Goal: Download file/media

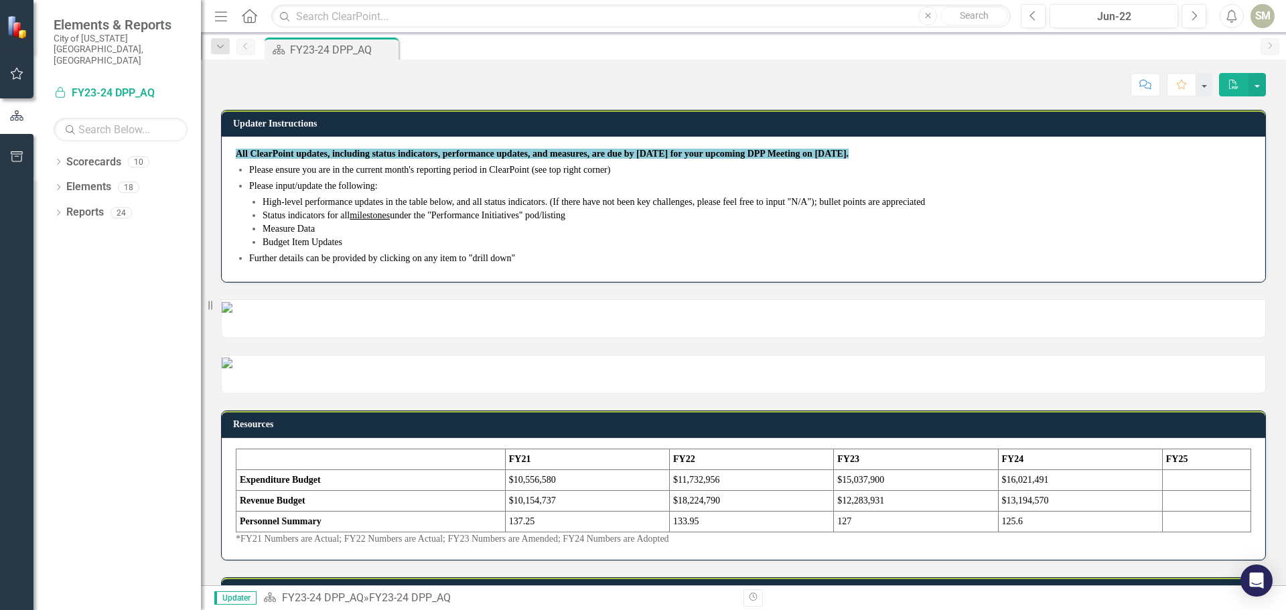
click at [248, 11] on icon at bounding box center [249, 16] width 15 height 14
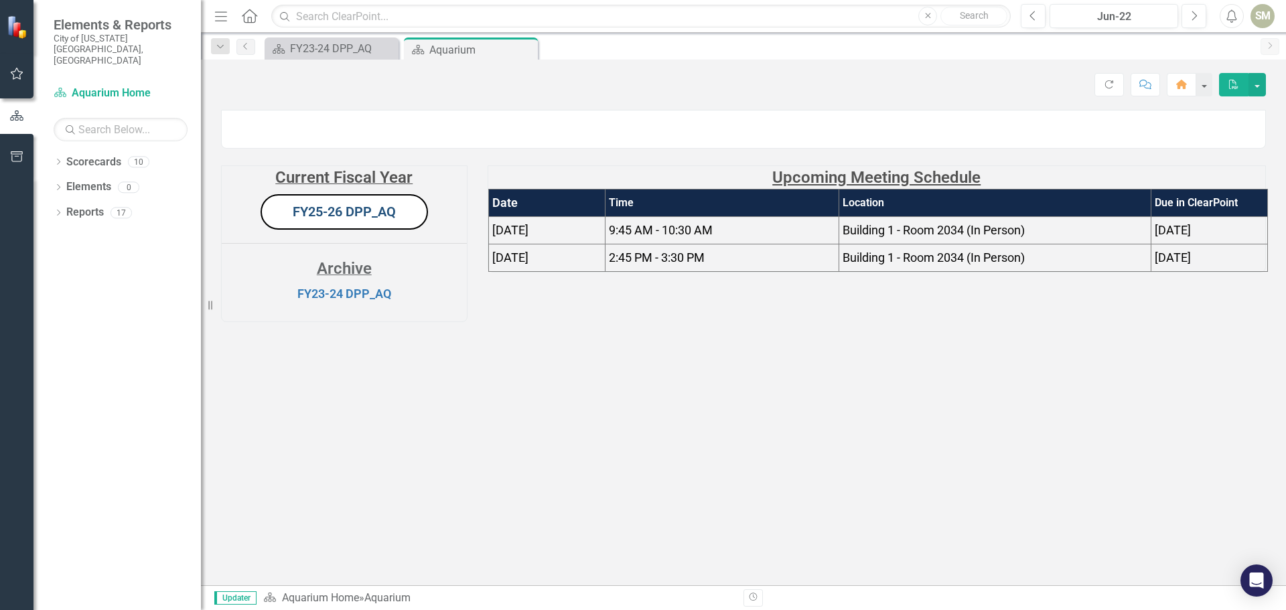
click at [370, 220] on link "FY25-26 DPP_AQ" at bounding box center [344, 212] width 103 height 16
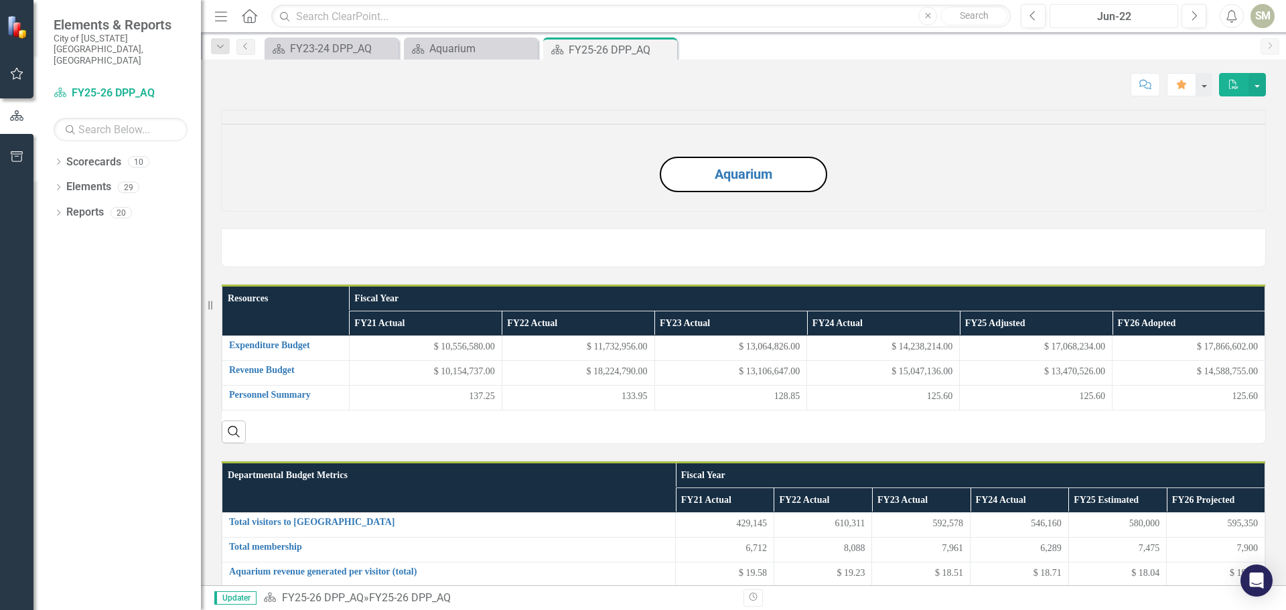
click at [1118, 11] on div "Jun-22" at bounding box center [1113, 17] width 119 height 16
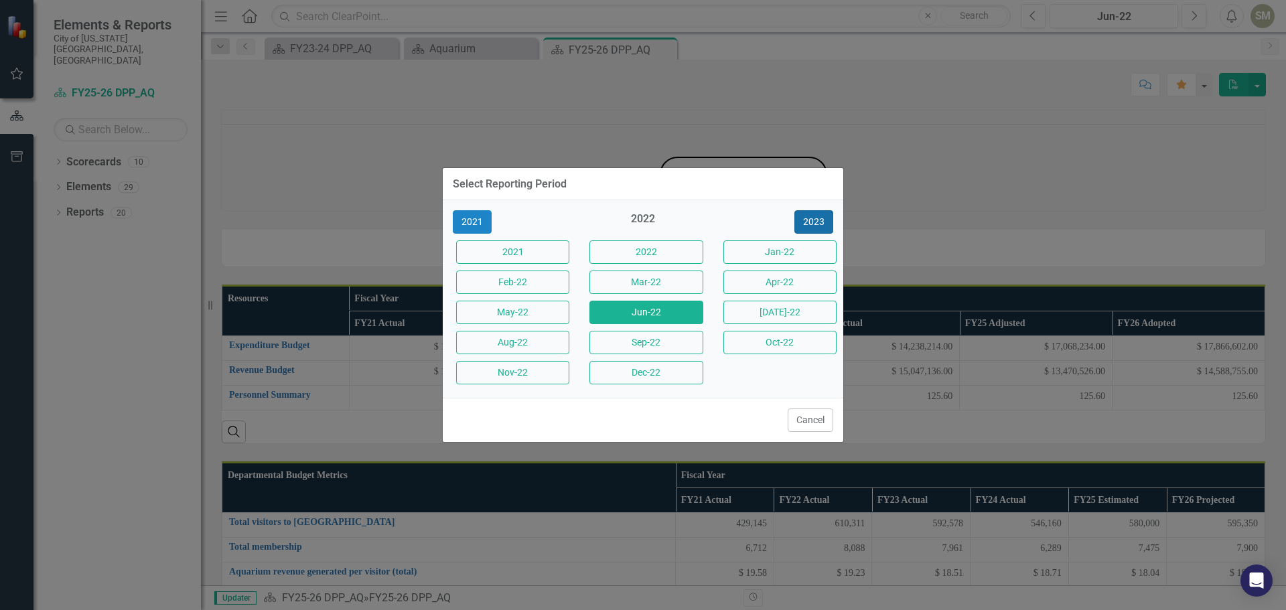
click at [818, 216] on button "2023" at bounding box center [813, 221] width 39 height 23
click at [823, 225] on button "2024" at bounding box center [813, 221] width 39 height 23
click at [820, 225] on button "2025" at bounding box center [813, 221] width 39 height 23
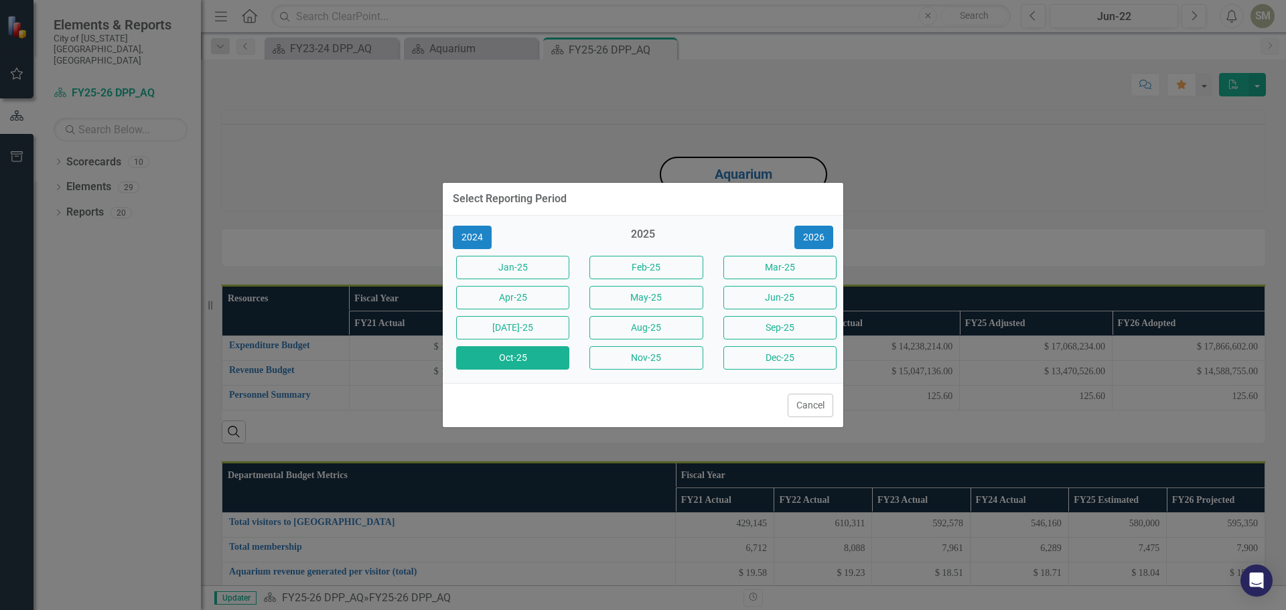
click at [536, 351] on button "Oct-25" at bounding box center [512, 357] width 113 height 23
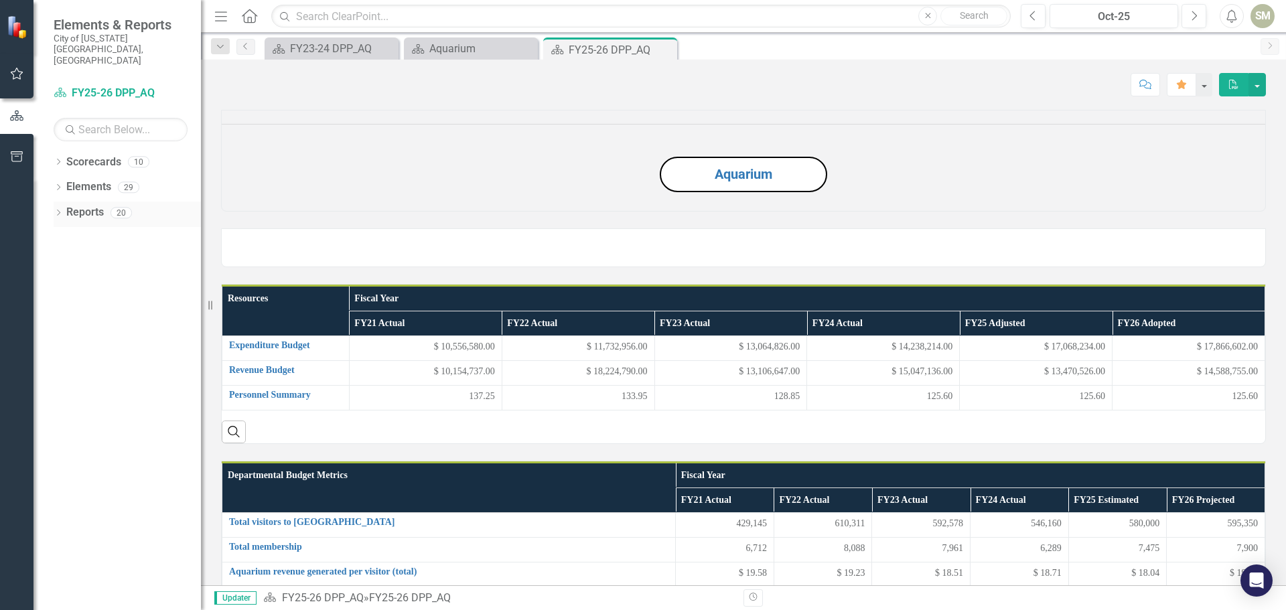
click at [56, 210] on icon "Dropdown" at bounding box center [58, 213] width 9 height 7
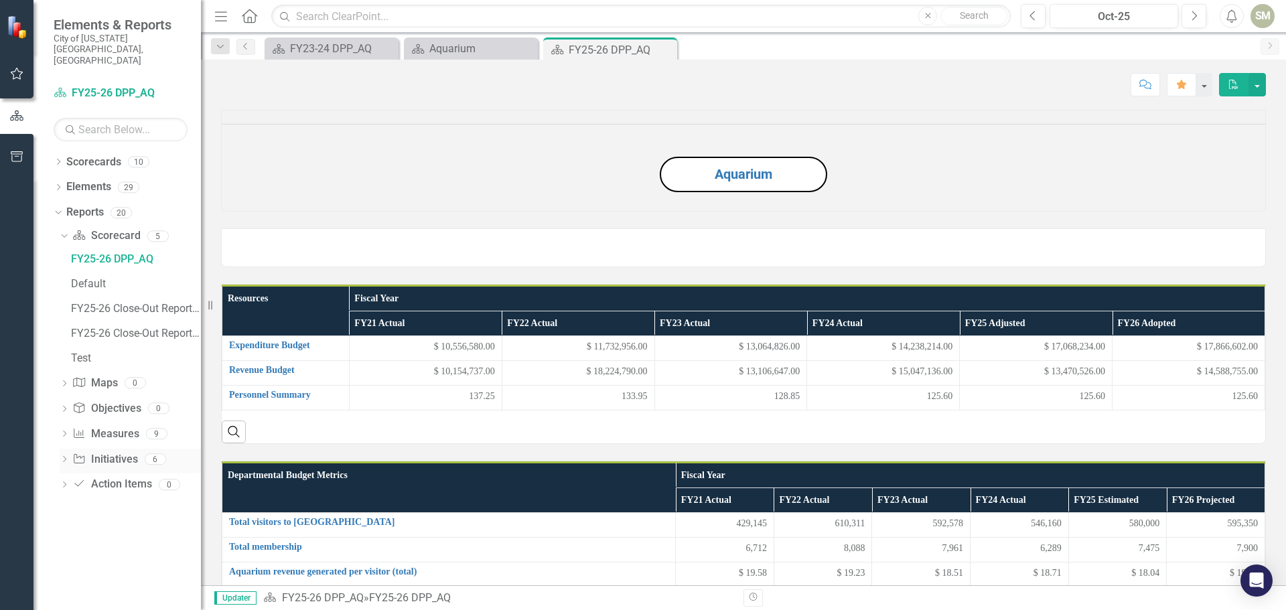
click at [62, 457] on icon "Dropdown" at bounding box center [64, 460] width 9 height 7
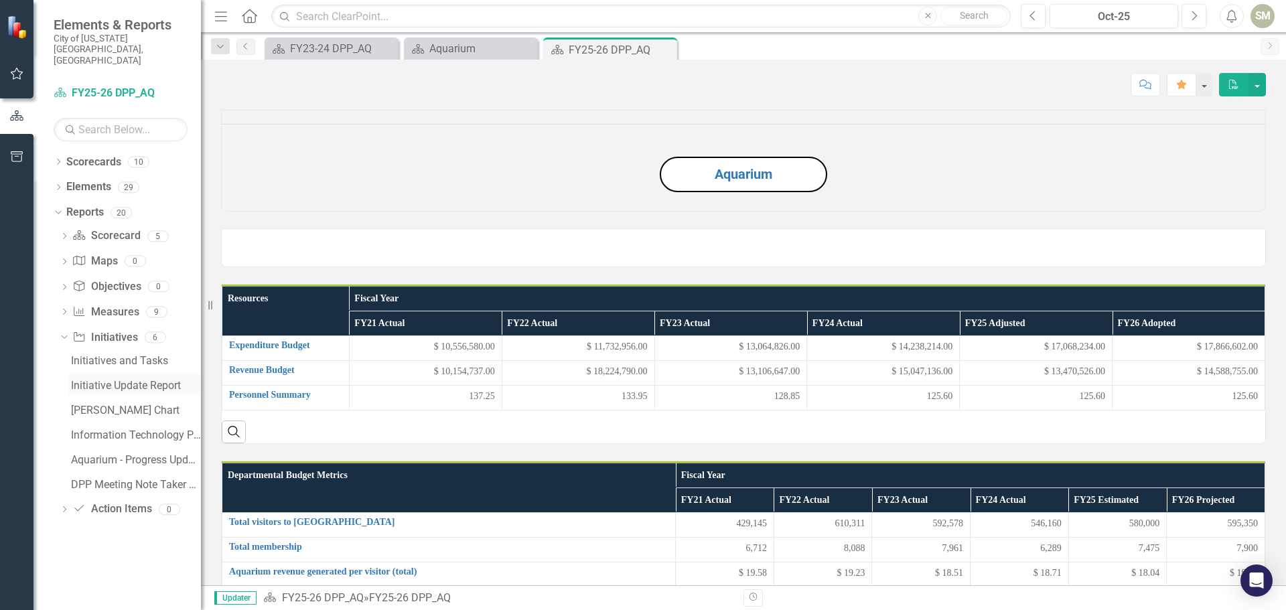
click at [118, 380] on div "Initiative Update Report" at bounding box center [136, 386] width 130 height 12
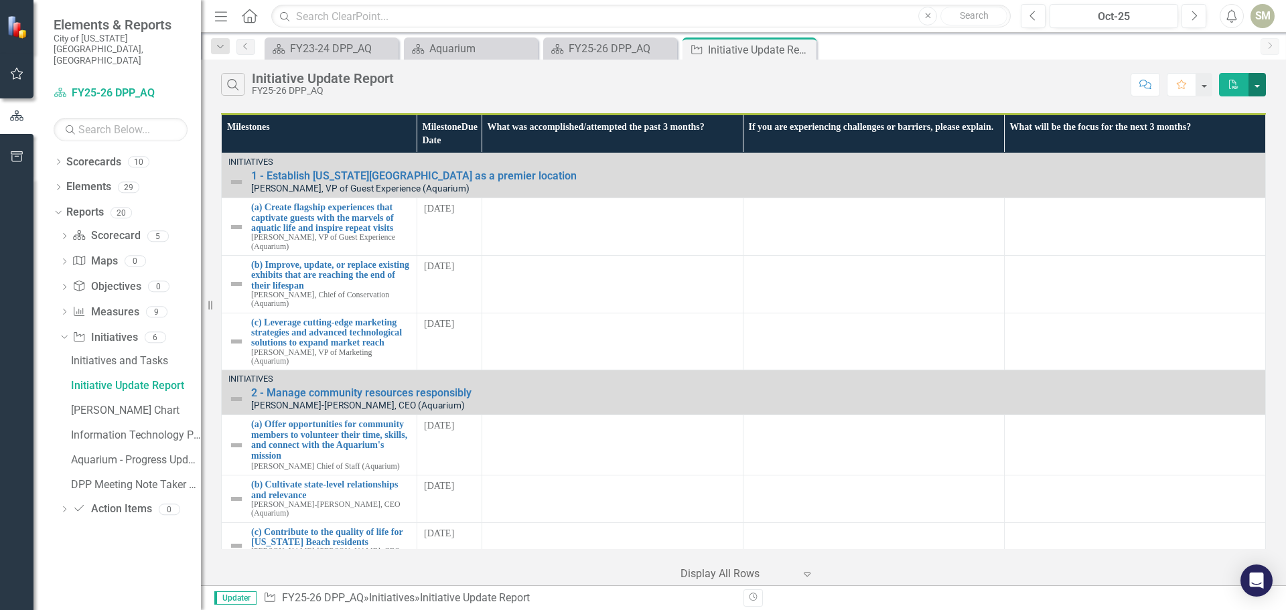
click at [1259, 84] on button "button" at bounding box center [1256, 84] width 17 height 23
click at [1232, 127] on link "Excel Export to Excel" at bounding box center [1212, 134] width 106 height 25
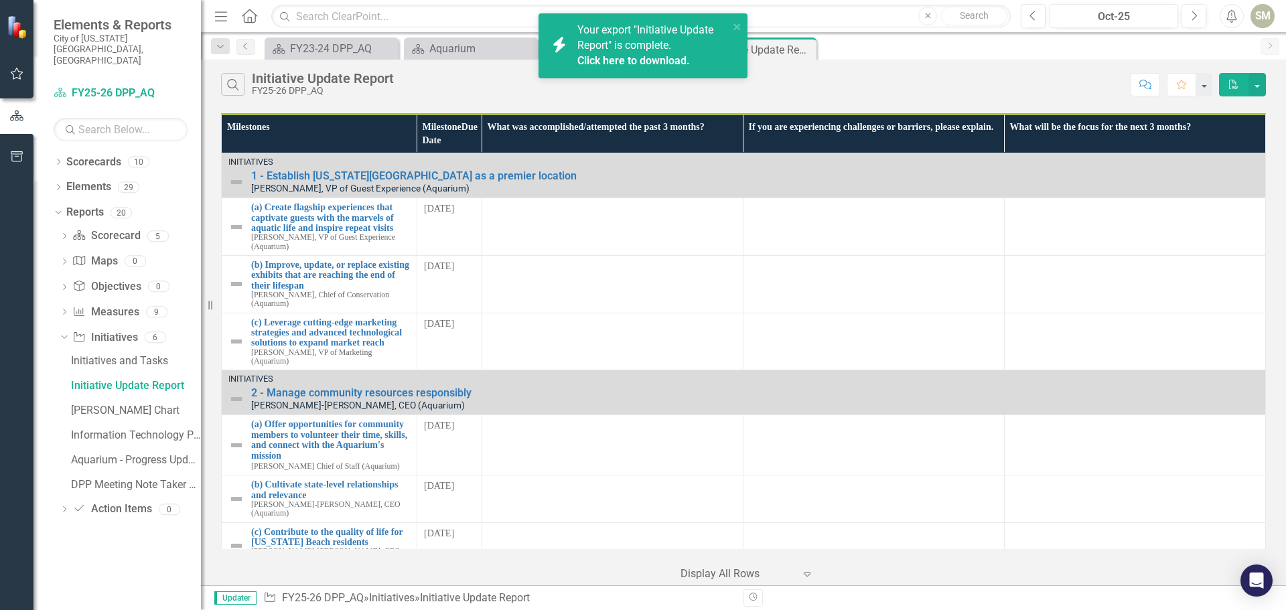
click at [639, 62] on link "Click here to download." at bounding box center [633, 60] width 113 height 13
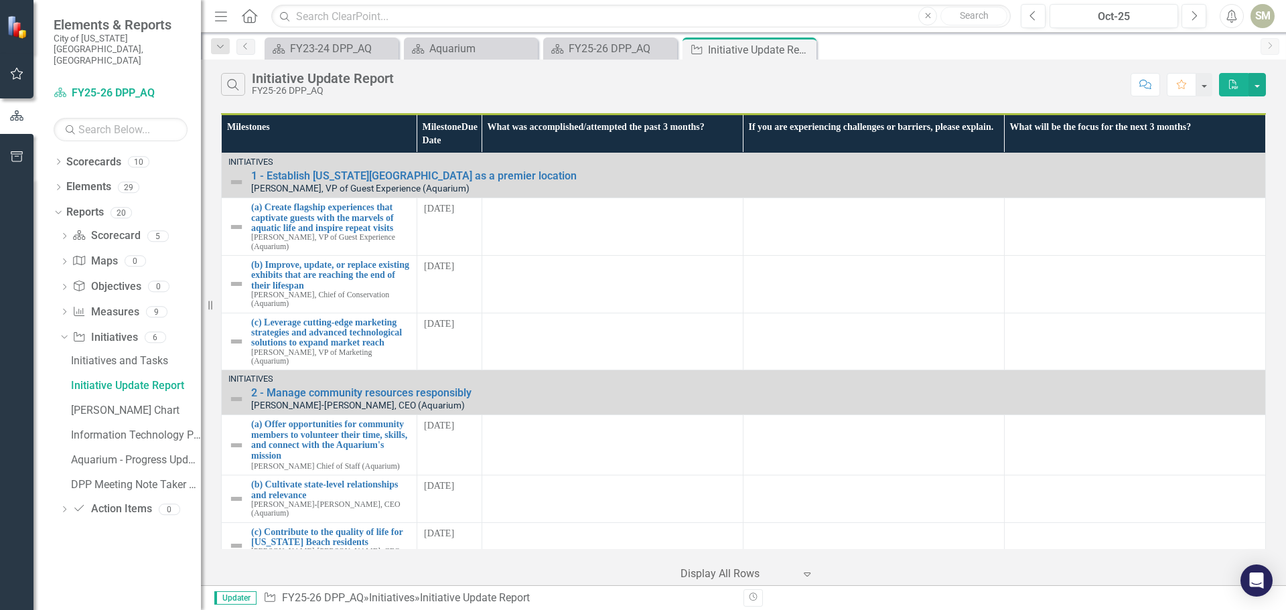
click at [252, 15] on icon "Home" at bounding box center [248, 16] width 17 height 14
